Goal: Information Seeking & Learning: Learn about a topic

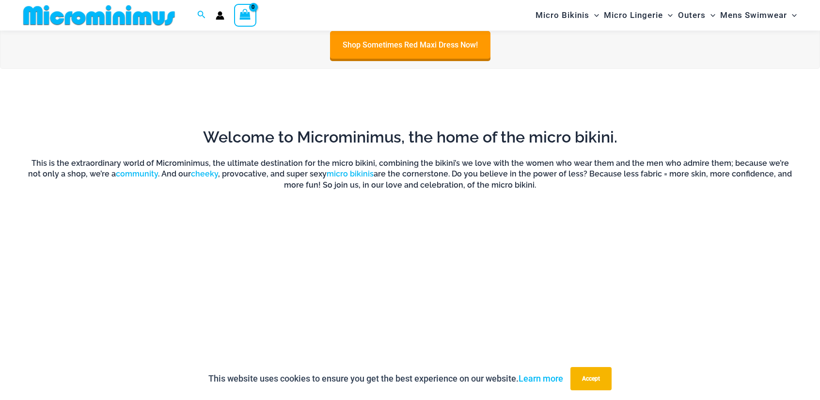
scroll to position [799, 0]
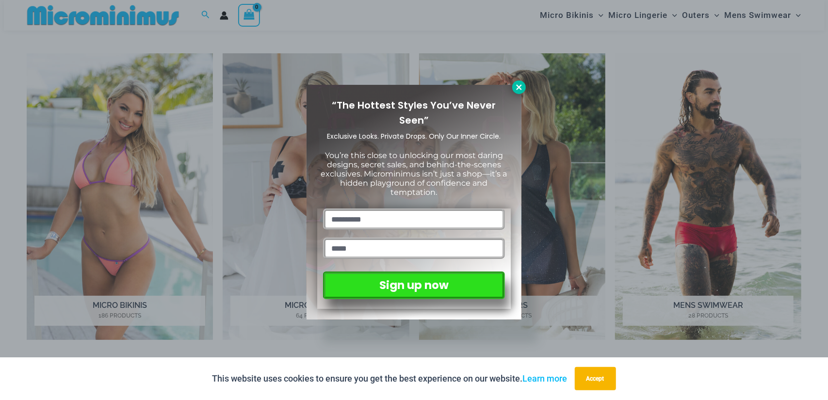
click at [520, 84] on icon at bounding box center [518, 87] width 9 height 9
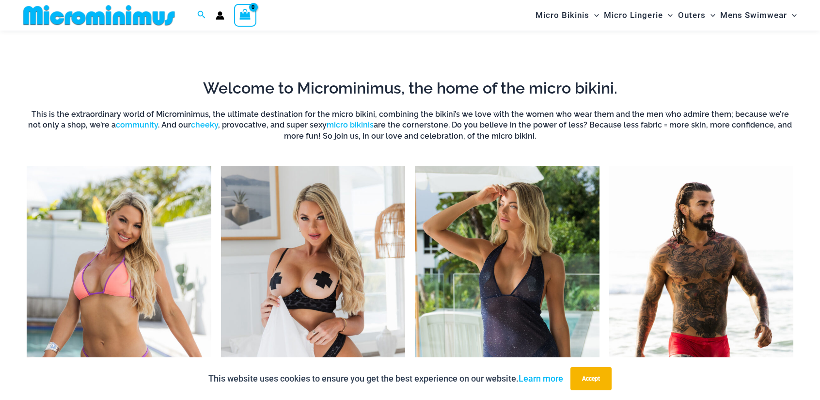
scroll to position [638, 0]
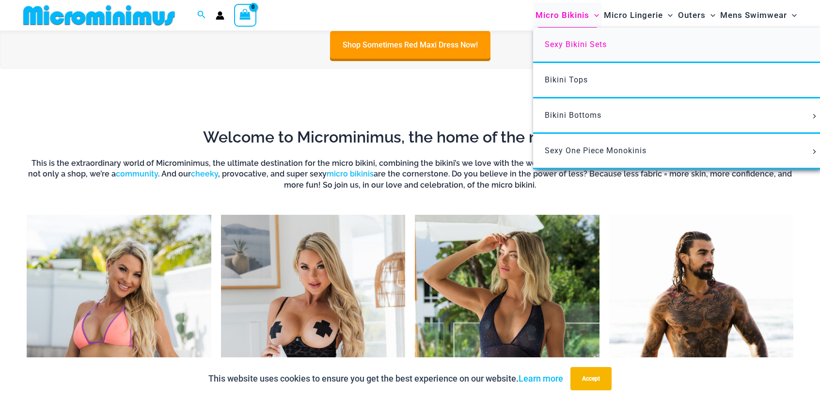
click at [589, 48] on span "Sexy Bikini Sets" at bounding box center [576, 44] width 62 height 9
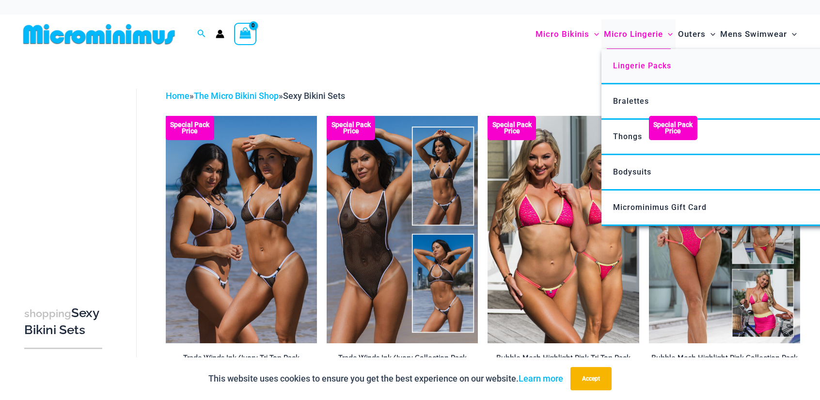
click at [644, 73] on link "Lingerie Packs" at bounding box center [746, 66] width 288 height 35
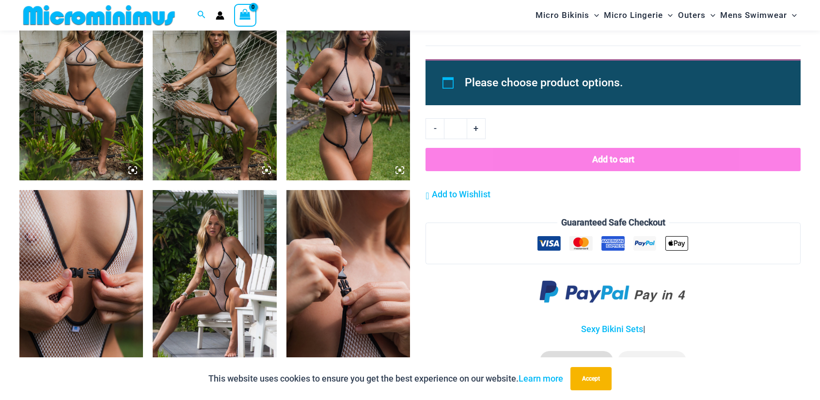
scroll to position [1437, 0]
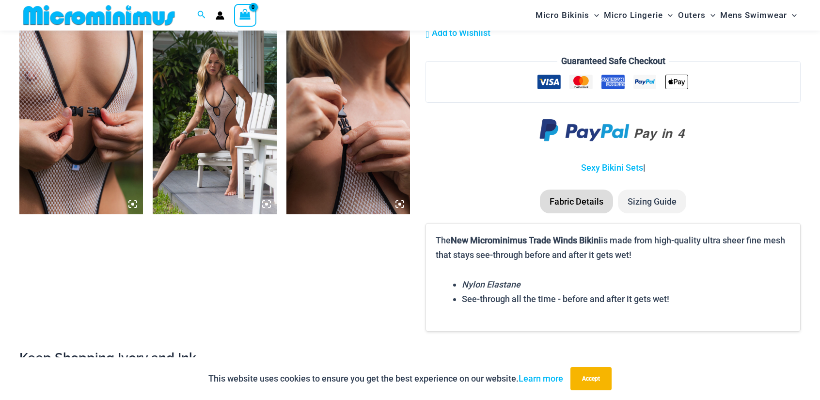
click at [215, 86] on img at bounding box center [215, 122] width 124 height 186
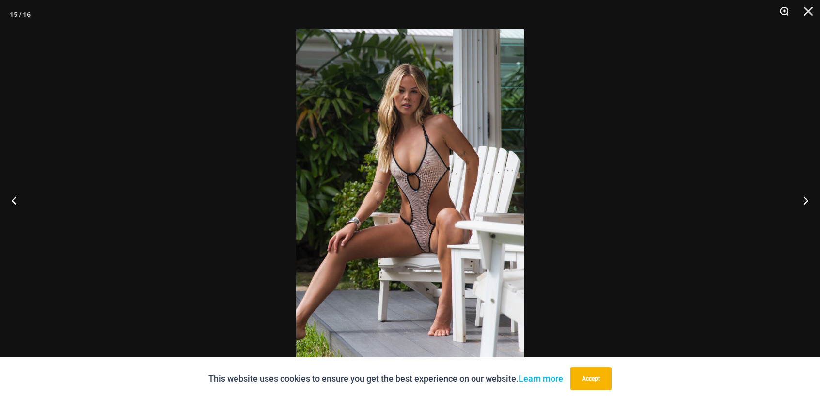
click at [788, 13] on button "Zoom" at bounding box center [781, 14] width 24 height 29
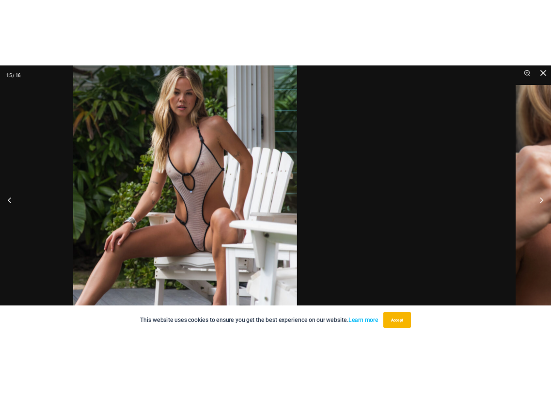
scroll to position [1466, 0]
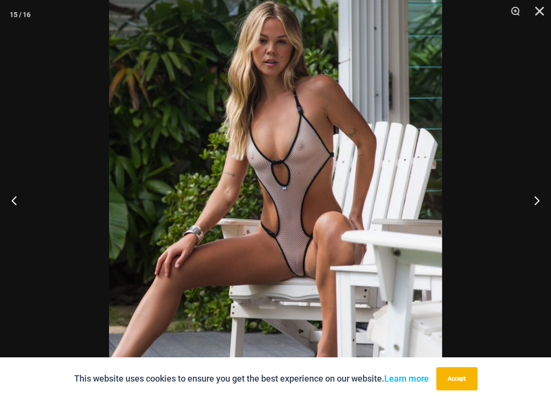
click at [280, 220] on img at bounding box center [275, 200] width 333 height 499
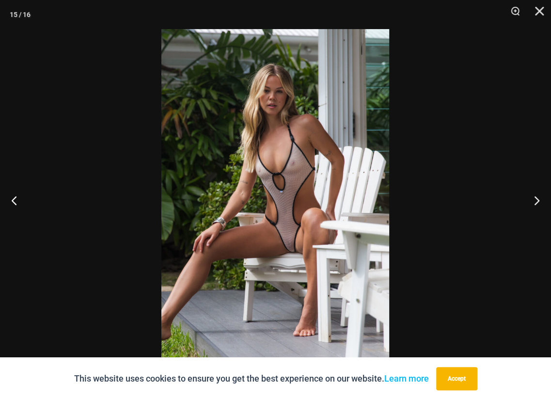
click at [280, 220] on img at bounding box center [275, 200] width 228 height 342
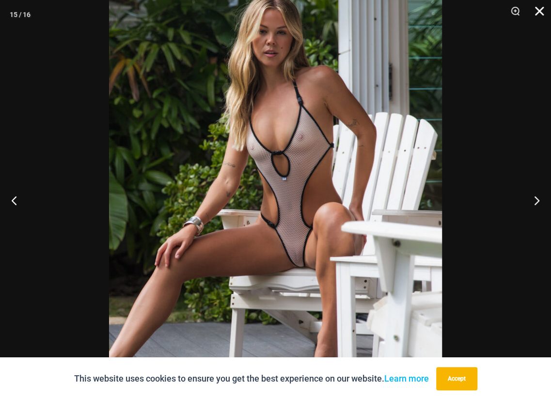
click at [543, 7] on button "Close" at bounding box center [536, 14] width 24 height 29
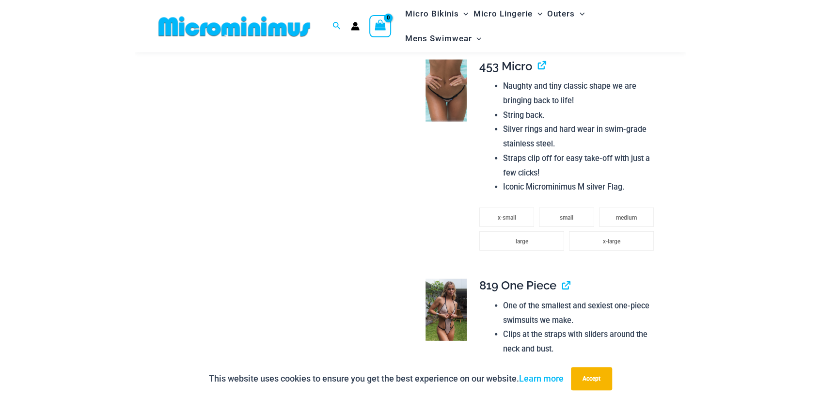
scroll to position [819, 0]
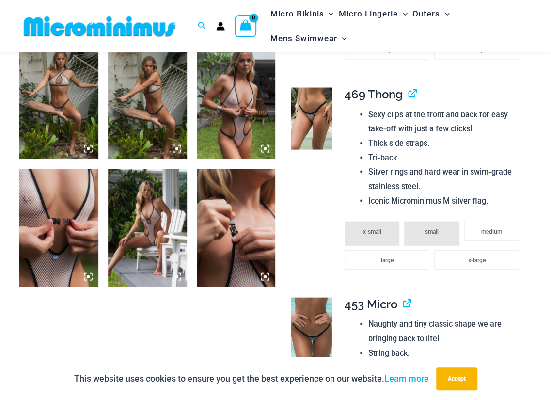
click at [45, 231] on img at bounding box center [58, 227] width 79 height 118
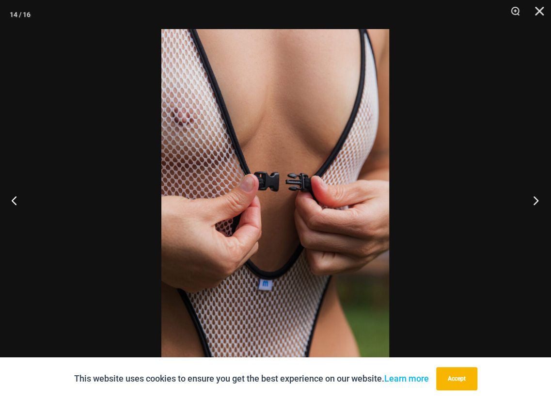
click at [533, 201] on button "Next" at bounding box center [533, 200] width 36 height 48
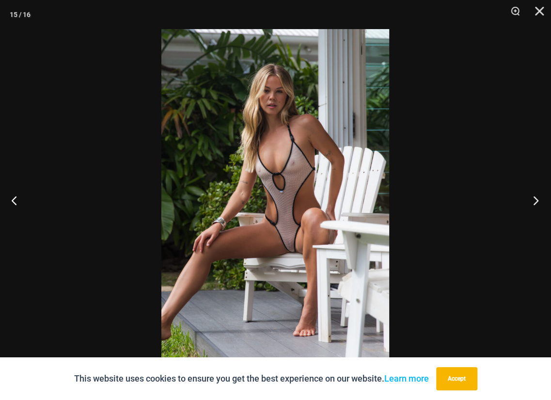
click at [533, 201] on button "Next" at bounding box center [533, 200] width 36 height 48
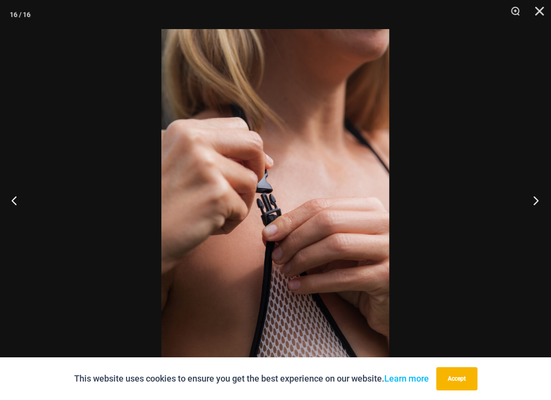
click at [533, 201] on button "Next" at bounding box center [533, 200] width 36 height 48
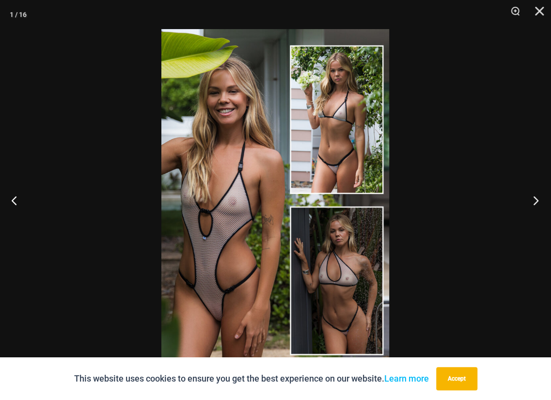
click at [533, 201] on button "Next" at bounding box center [533, 200] width 36 height 48
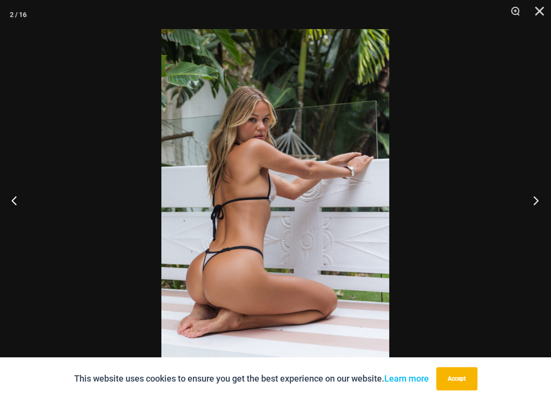
click at [533, 201] on button "Next" at bounding box center [533, 200] width 36 height 48
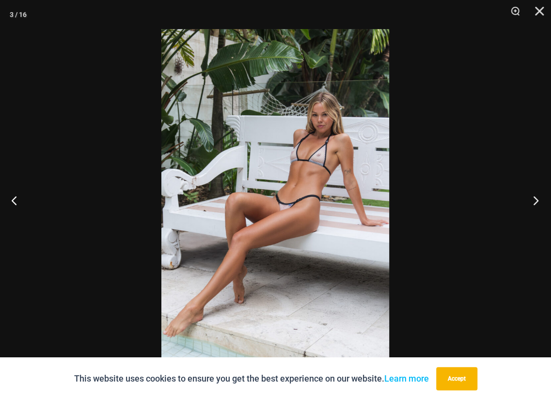
click at [533, 201] on button "Next" at bounding box center [533, 200] width 36 height 48
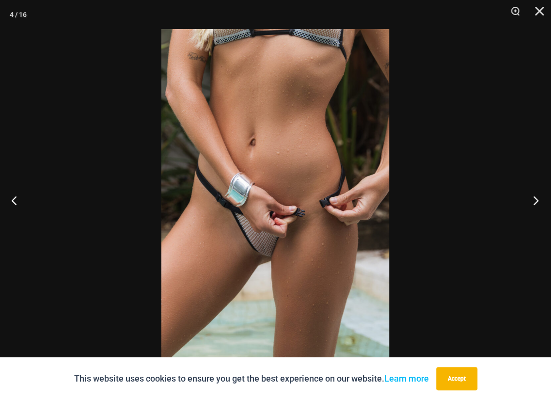
click at [533, 201] on button "Next" at bounding box center [533, 200] width 36 height 48
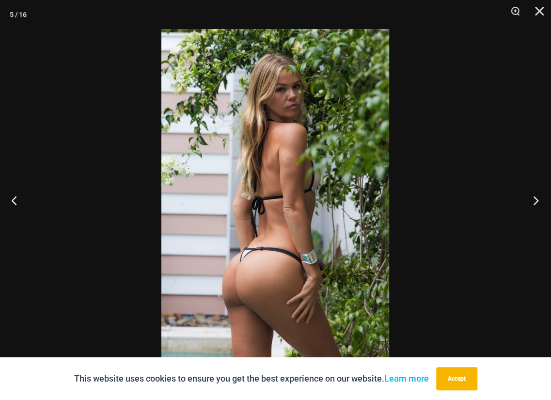
click at [533, 201] on button "Next" at bounding box center [533, 200] width 36 height 48
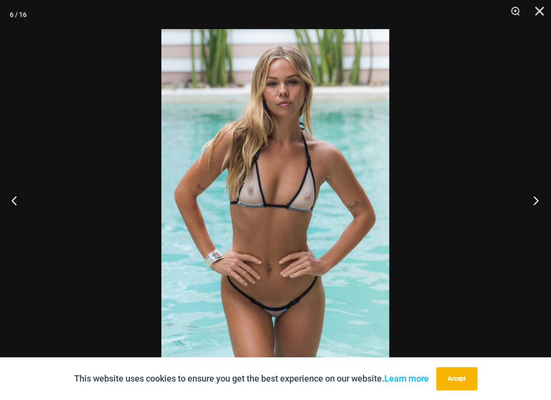
click at [533, 201] on button "Next" at bounding box center [533, 200] width 36 height 48
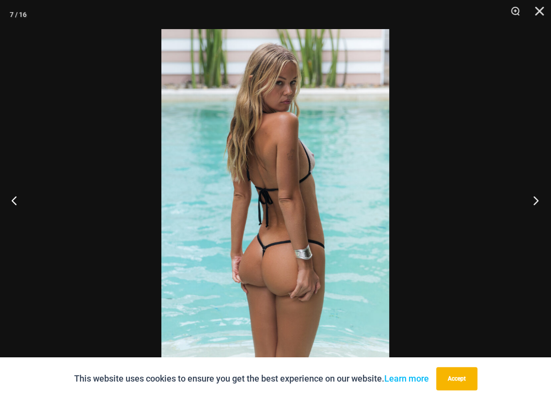
click at [533, 201] on button "Next" at bounding box center [533, 200] width 36 height 48
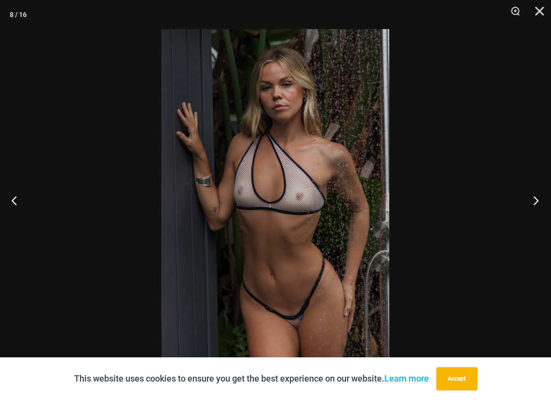
click at [533, 201] on button "Next" at bounding box center [533, 200] width 36 height 48
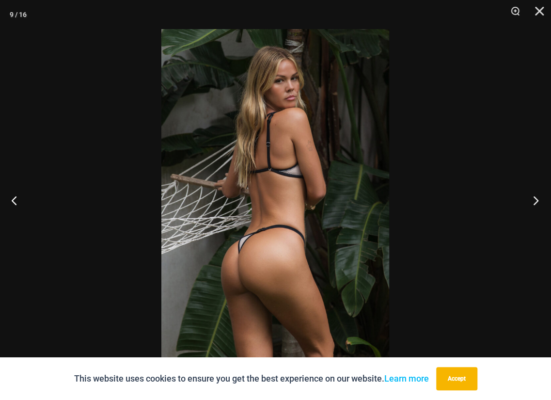
click at [533, 201] on button "Next" at bounding box center [533, 200] width 36 height 48
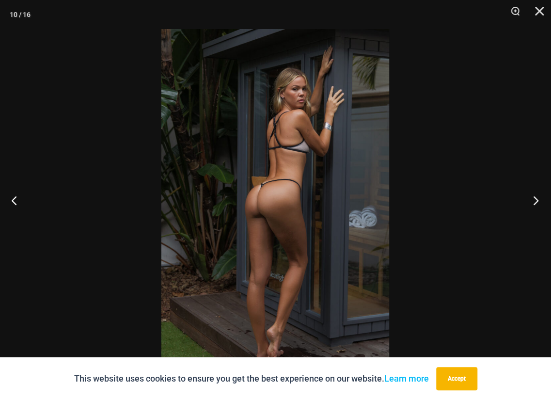
click at [533, 201] on button "Next" at bounding box center [533, 200] width 36 height 48
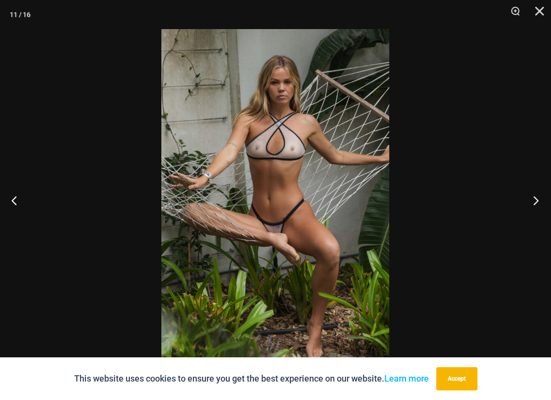
click at [533, 201] on button "Next" at bounding box center [533, 200] width 36 height 48
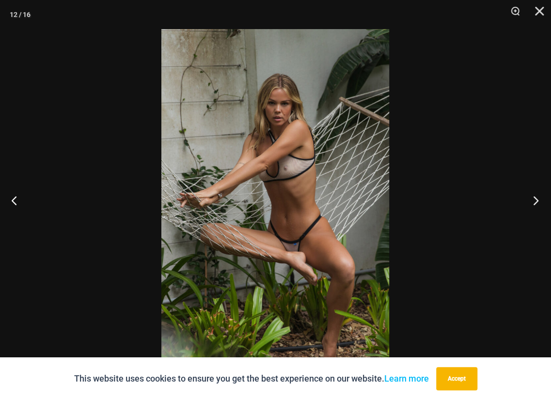
click at [533, 201] on button "Next" at bounding box center [533, 200] width 36 height 48
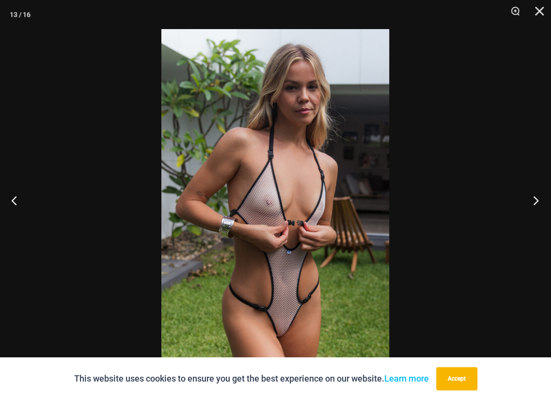
click at [533, 201] on button "Next" at bounding box center [533, 200] width 36 height 48
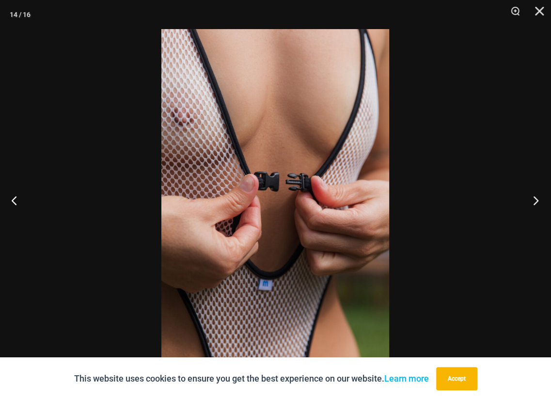
click at [533, 201] on button "Next" at bounding box center [533, 200] width 36 height 48
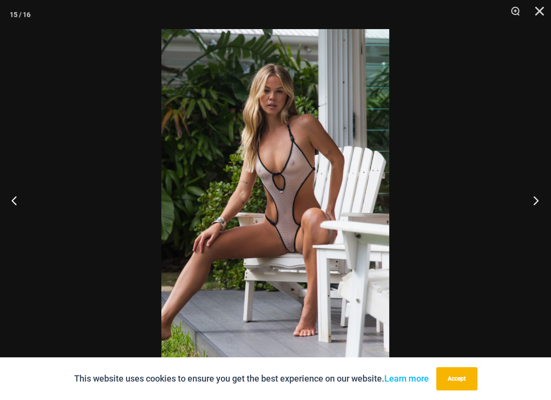
click at [533, 201] on button "Next" at bounding box center [533, 200] width 36 height 48
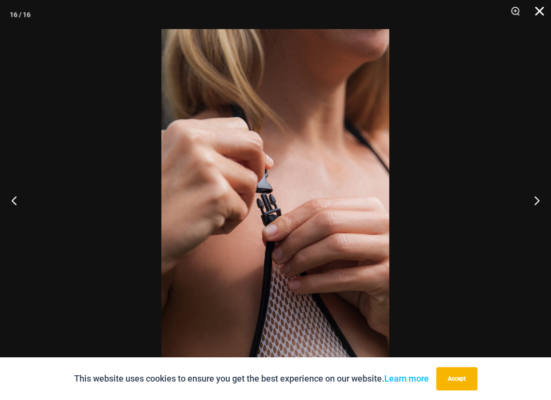
click at [542, 11] on button "Close" at bounding box center [536, 14] width 24 height 29
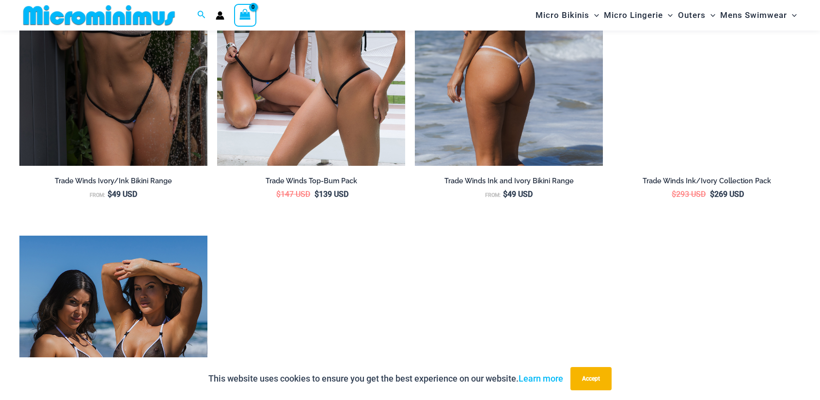
scroll to position [2090, 0]
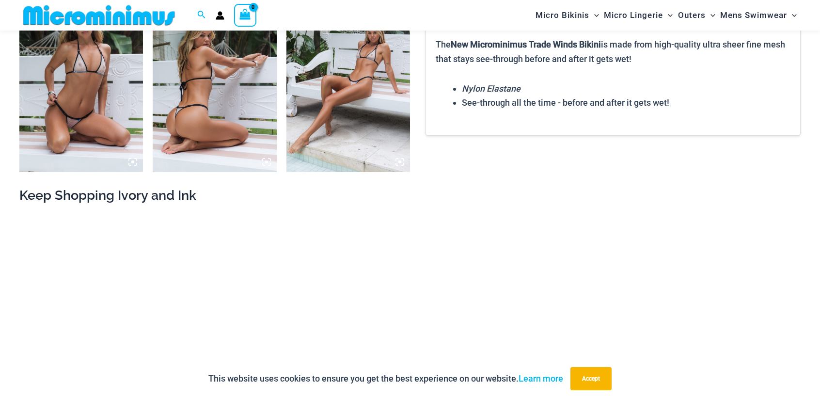
scroll to position [1446, 0]
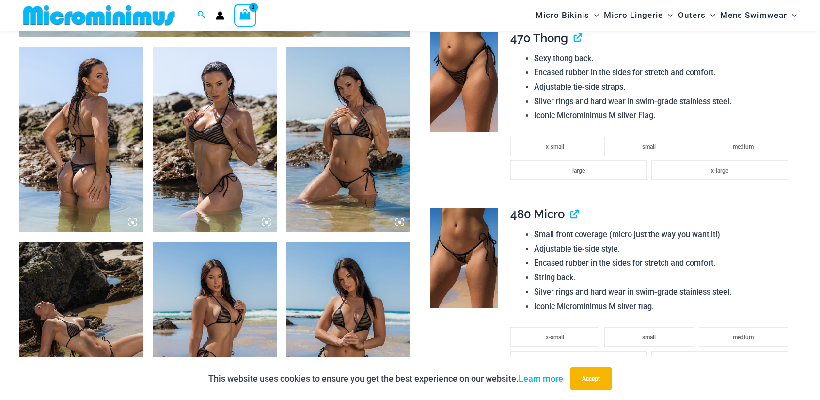
scroll to position [476, 0]
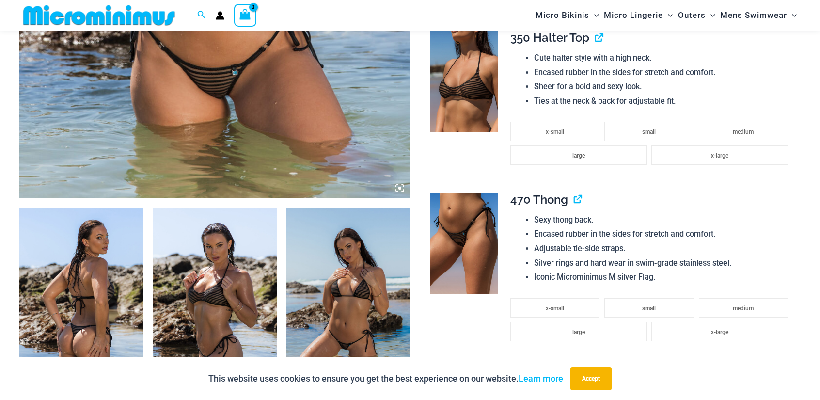
click at [446, 256] on img at bounding box center [463, 243] width 67 height 101
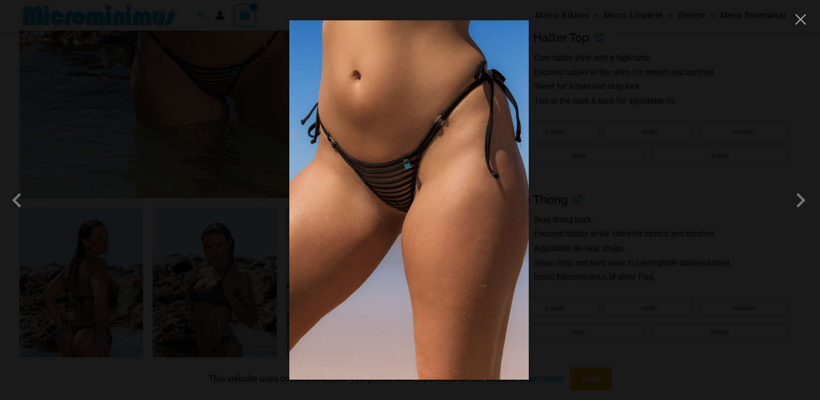
click at [467, 107] on img at bounding box center [408, 199] width 239 height 359
click at [470, 135] on img at bounding box center [408, 199] width 239 height 359
click at [502, 159] on img at bounding box center [408, 199] width 239 height 359
click at [19, 205] on span at bounding box center [19, 200] width 29 height 29
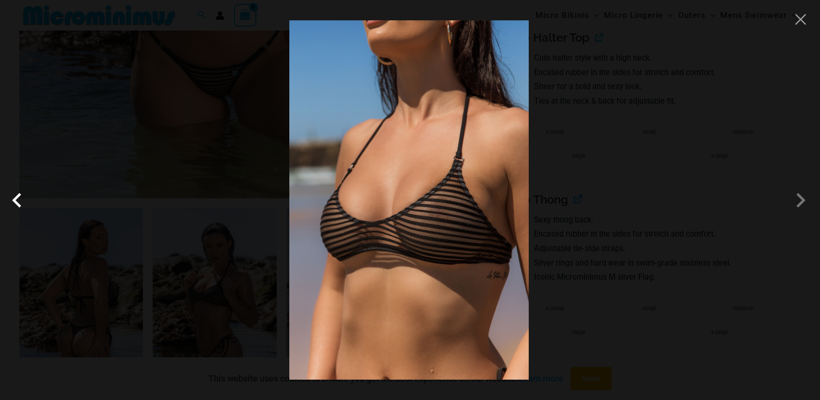
click at [19, 205] on span at bounding box center [19, 200] width 29 height 29
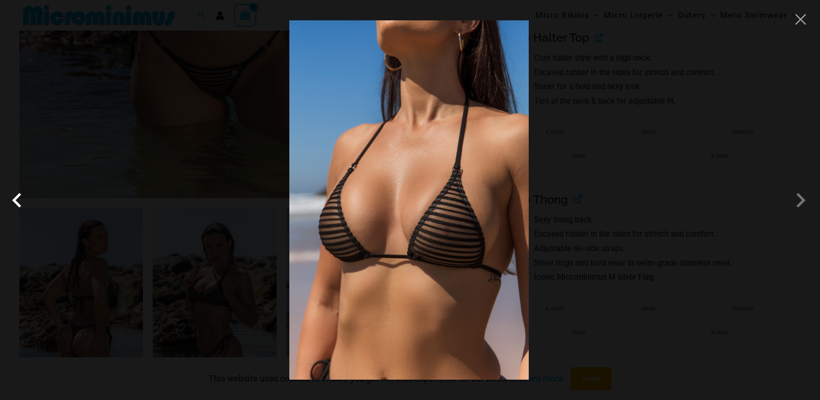
click at [19, 205] on span at bounding box center [19, 200] width 29 height 29
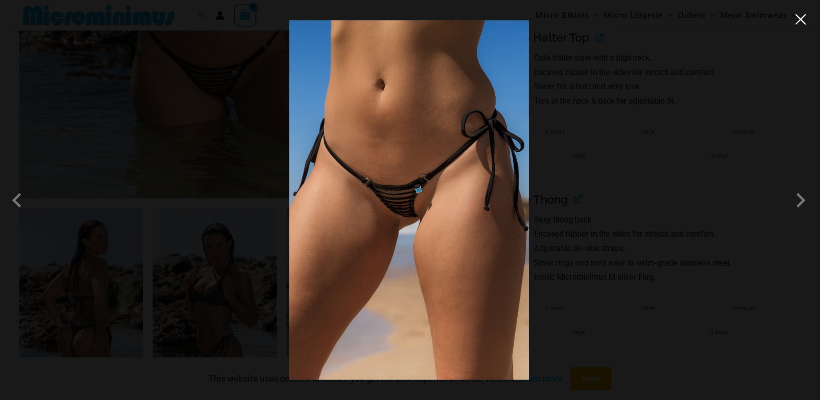
click at [805, 26] on button "Close" at bounding box center [801, 19] width 15 height 15
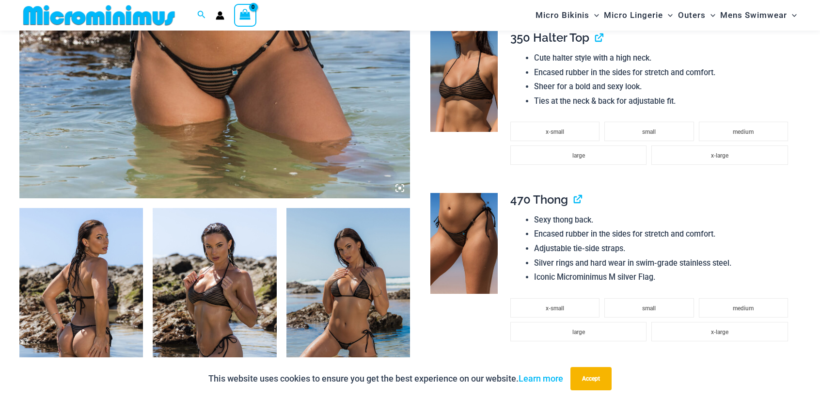
click at [468, 262] on img at bounding box center [463, 243] width 67 height 101
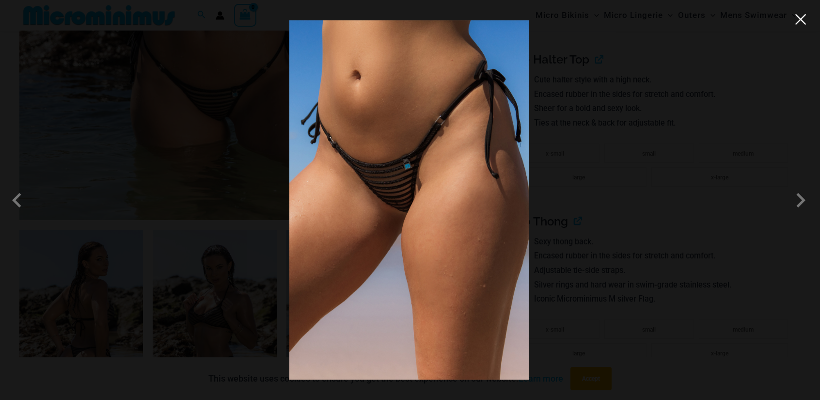
click at [795, 24] on button "Close" at bounding box center [801, 19] width 15 height 15
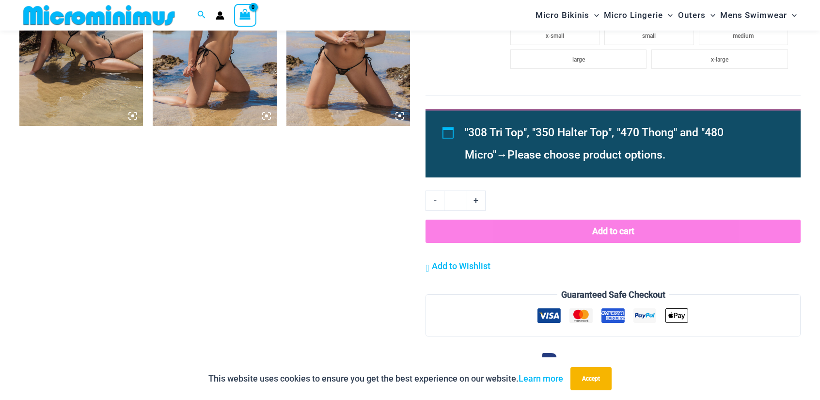
scroll to position [778, 0]
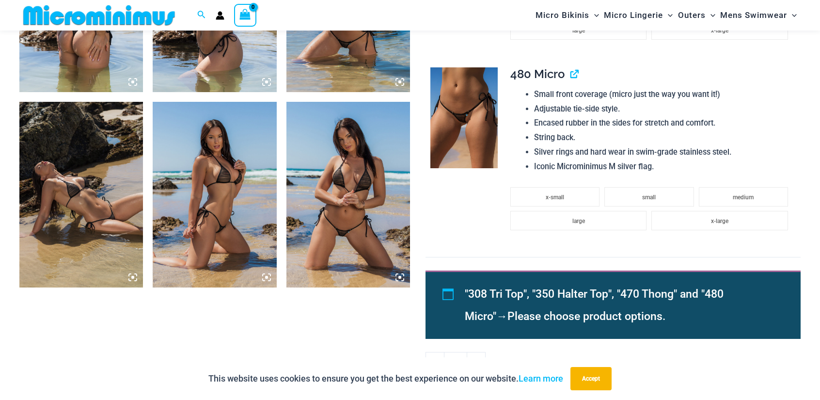
click at [343, 197] on img at bounding box center [349, 195] width 124 height 186
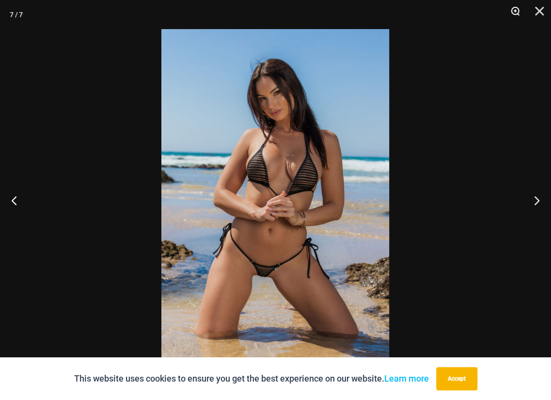
click at [515, 12] on button "Zoom" at bounding box center [512, 14] width 24 height 29
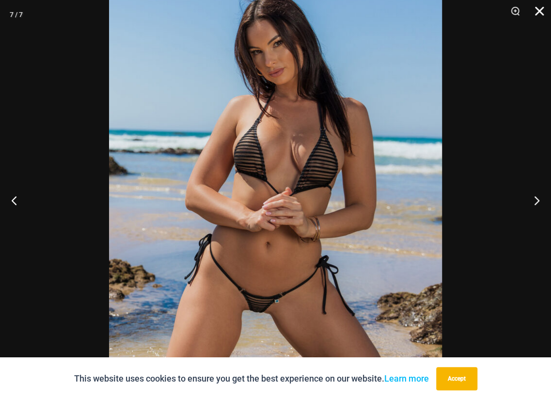
click at [538, 13] on button "Close" at bounding box center [536, 14] width 24 height 29
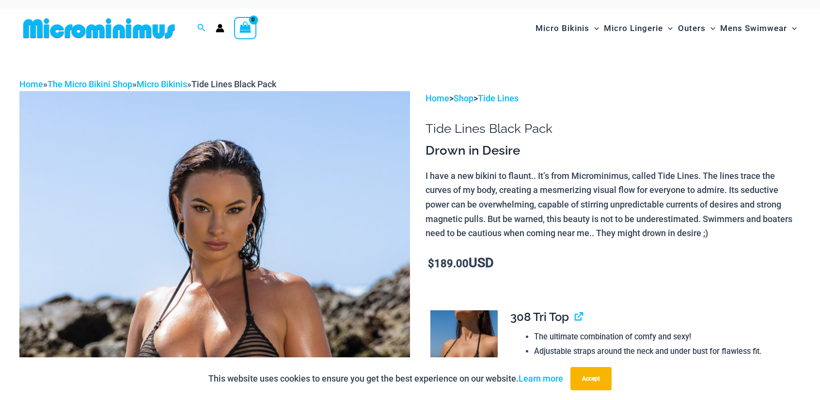
scroll to position [0, 0]
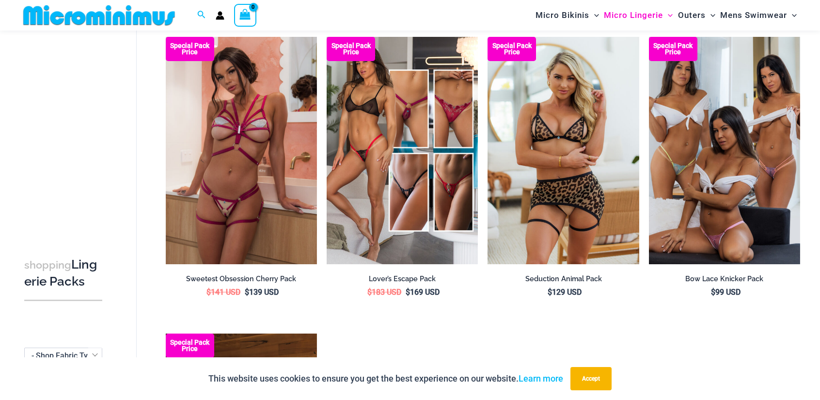
scroll to position [1122, 0]
